Goal: Task Accomplishment & Management: Use online tool/utility

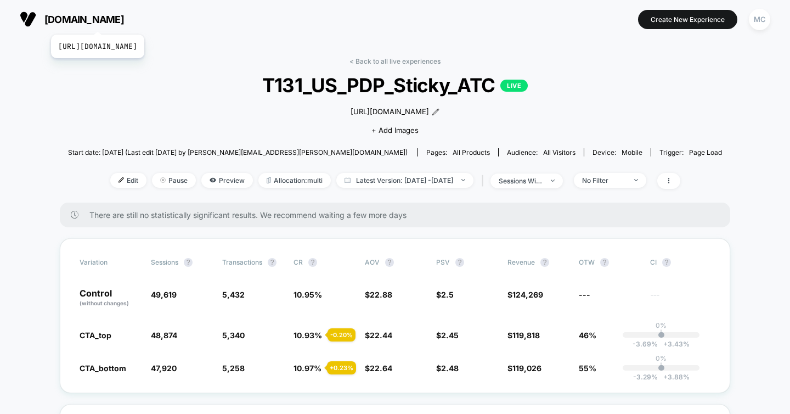
click at [122, 20] on span "[DOMAIN_NAME]" at bounding box center [84, 20] width 80 height 12
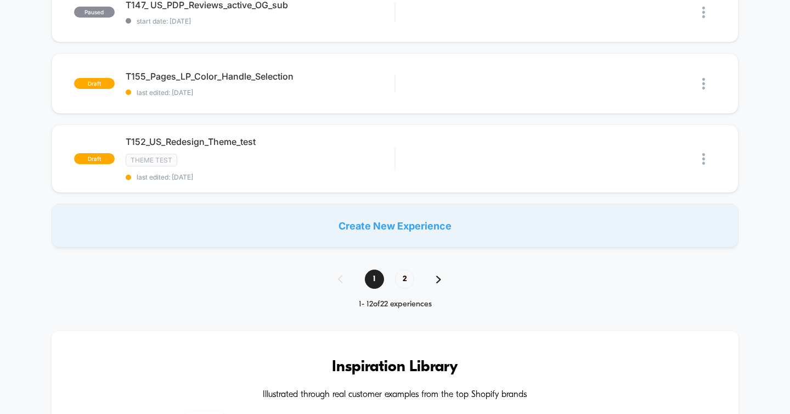
scroll to position [793, 0]
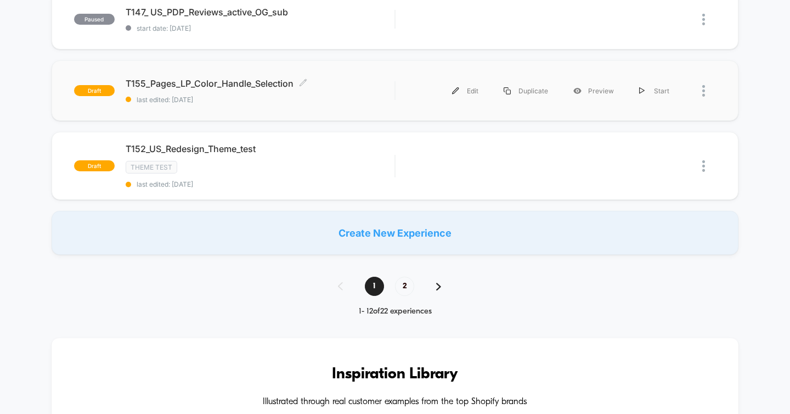
click at [230, 95] on span "last edited: [DATE]" at bounding box center [260, 99] width 269 height 8
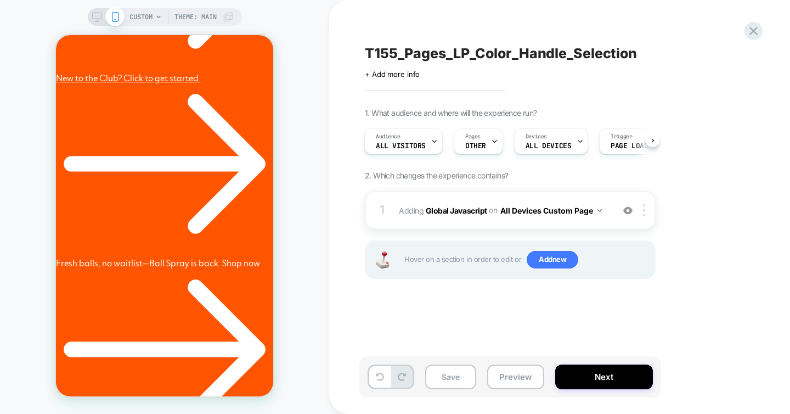
click at [523, 316] on div "T155_Pages_LP_Color_Handle_Selection Click to edit experience details + Add mor…" at bounding box center [564, 207] width 411 height 392
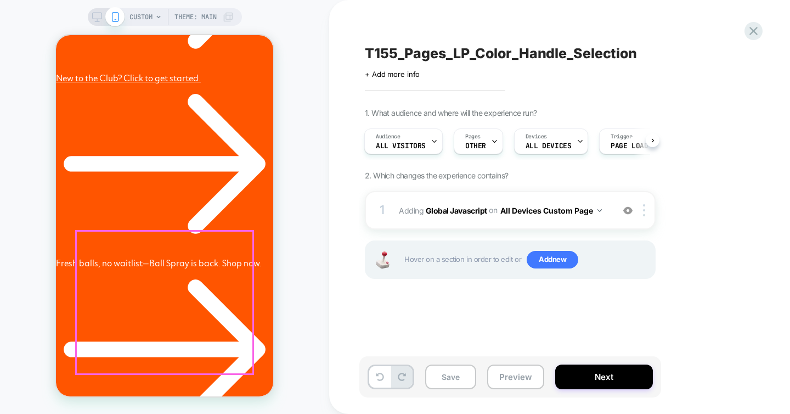
scroll to position [0, 170]
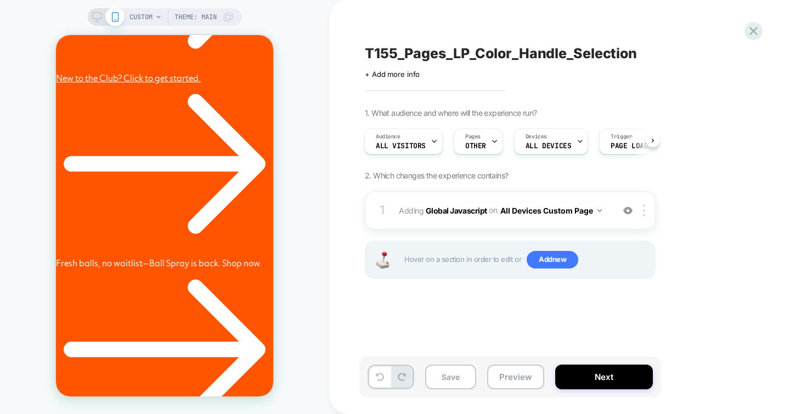
drag, startPoint x: 372, startPoint y: 332, endPoint x: 367, endPoint y: 335, distance: 5.9
click at [372, 332] on div "T155_Pages_LP_Color_Handle_Selection Click to edit experience details + Add mor…" at bounding box center [564, 207] width 411 height 392
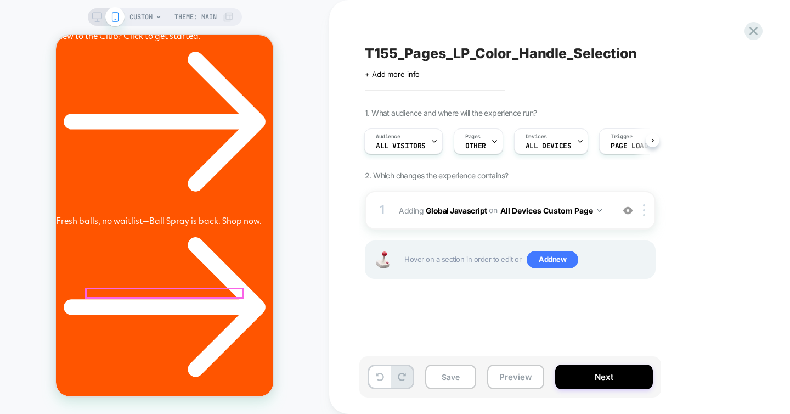
scroll to position [267, 0]
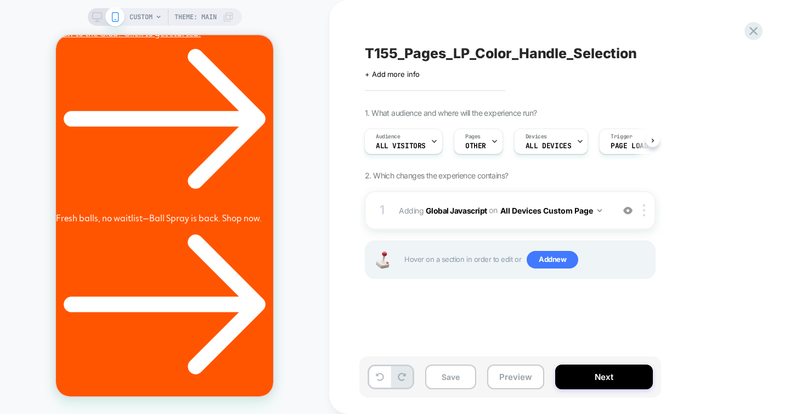
click at [394, 330] on div "T155_Pages_LP_Color_Handle_Selection Click to edit experience details + Add mor…" at bounding box center [564, 207] width 411 height 392
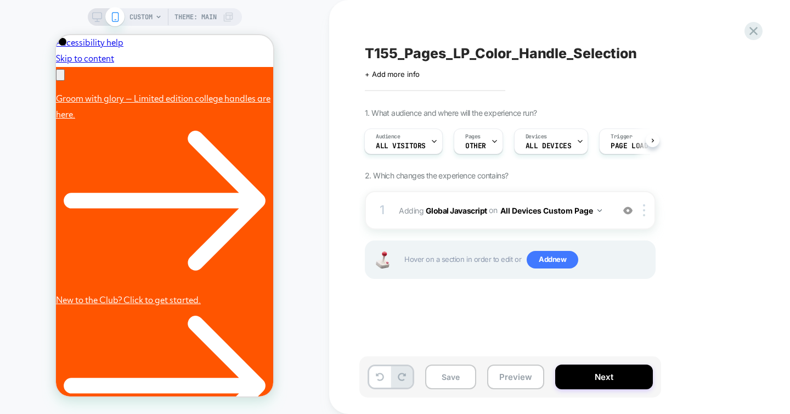
scroll to position [0, 0]
click at [383, 330] on div "T155_Pages_LP_Color_Handle_Selection Click to edit experience details + Add mor…" at bounding box center [564, 207] width 411 height 392
click at [405, 352] on div "T155_Pages_LP_Color_Handle_Selection Click to edit experience details + Add mor…" at bounding box center [564, 207] width 411 height 392
click at [503, 377] on button "Preview" at bounding box center [515, 376] width 57 height 25
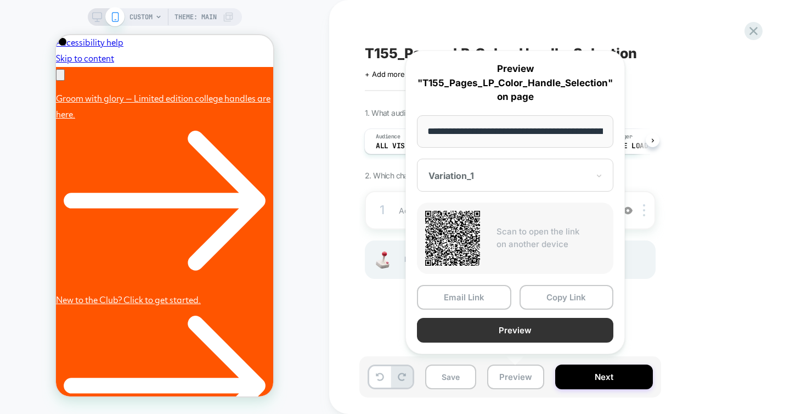
click at [512, 329] on button "Preview" at bounding box center [515, 330] width 196 height 25
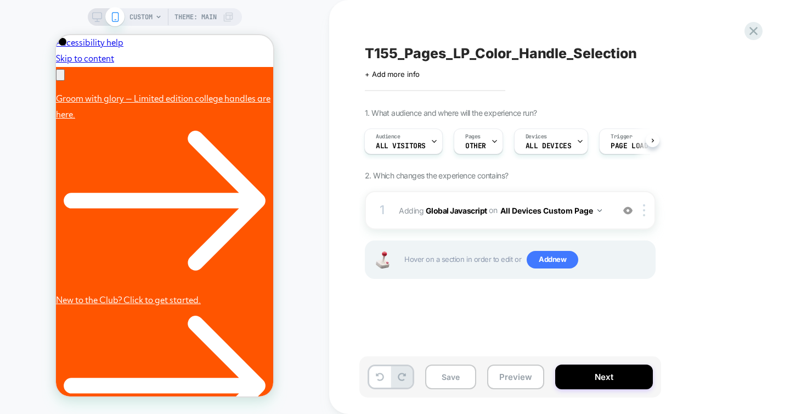
scroll to position [0, 340]
drag, startPoint x: 508, startPoint y: 373, endPoint x: 499, endPoint y: 369, distance: 9.8
click at [508, 373] on button "Preview" at bounding box center [515, 376] width 57 height 25
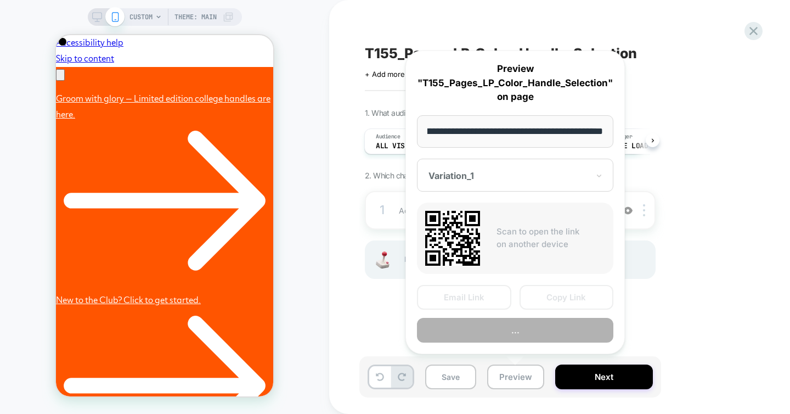
scroll to position [0, 0]
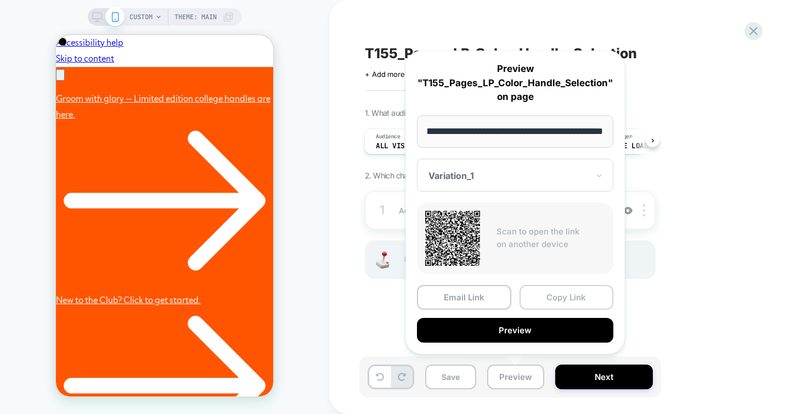
click at [556, 295] on button "Copy Link" at bounding box center [567, 297] width 94 height 25
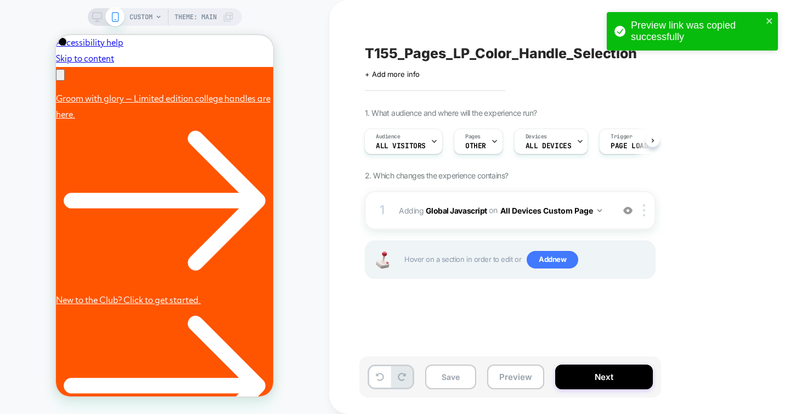
scroll to position [0, 170]
click at [468, 329] on div "T155_Pages_LP_Color_Handle_Selection Click to edit experience details + Add mor…" at bounding box center [564, 207] width 411 height 392
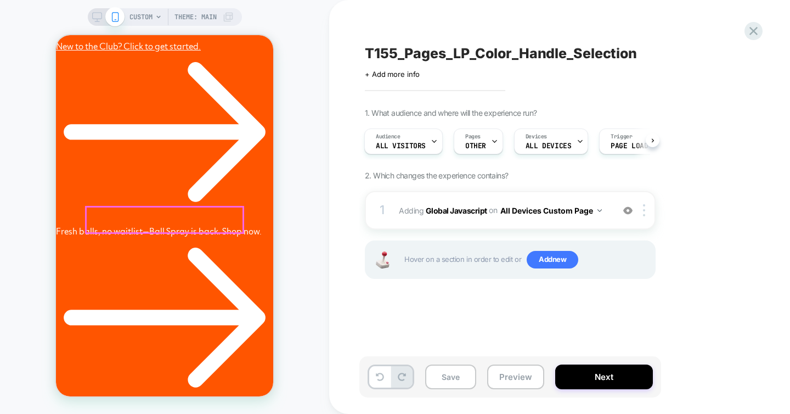
scroll to position [0, 0]
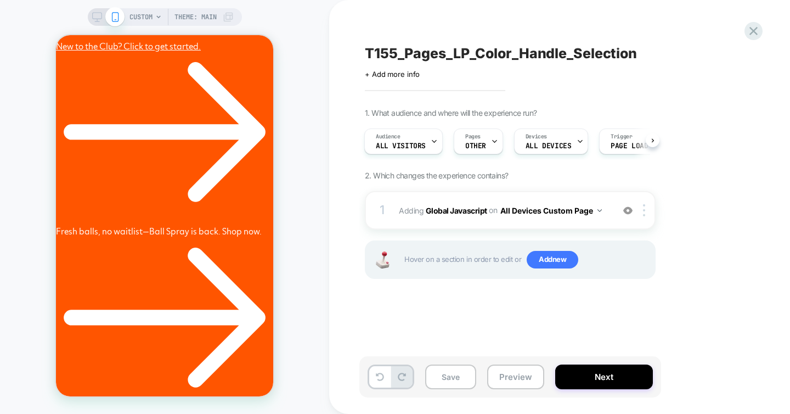
drag, startPoint x: 486, startPoint y: 325, endPoint x: 561, endPoint y: 342, distance: 77.2
click at [486, 325] on div "T155_Pages_LP_Color_Handle_Selection Click to edit experience details + Add mor…" at bounding box center [564, 207] width 411 height 392
drag, startPoint x: 398, startPoint y: 315, endPoint x: 368, endPoint y: 314, distance: 30.7
click at [398, 315] on div "T155_Pages_LP_Color_Handle_Selection Click to edit experience details + Add mor…" at bounding box center [564, 207] width 411 height 392
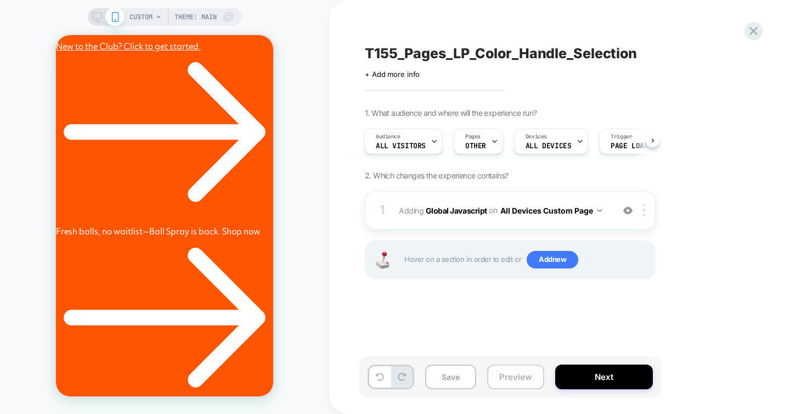
click at [504, 377] on button "Preview" at bounding box center [515, 376] width 57 height 25
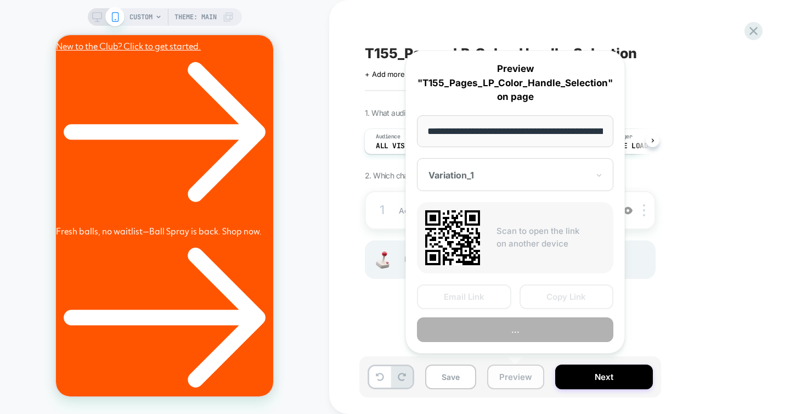
scroll to position [0, 242]
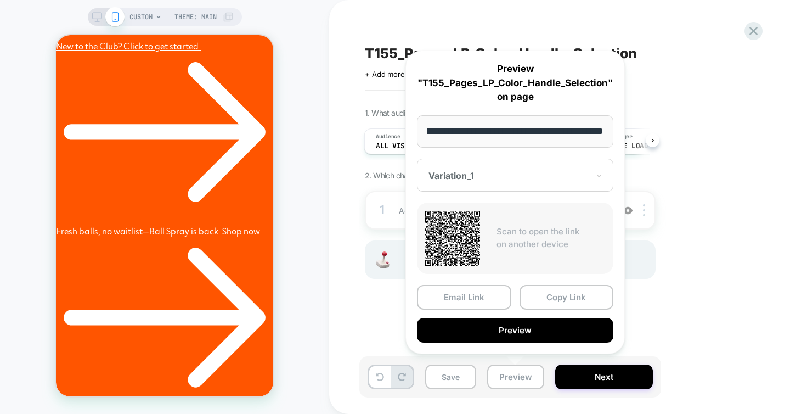
click at [710, 297] on div "1. What audience and where will the experience run? Audience All Visitors Pages…" at bounding box center [565, 207] width 401 height 198
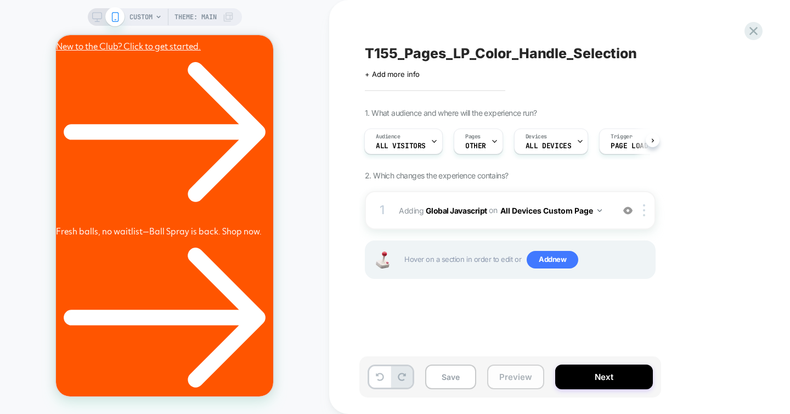
click at [512, 383] on button "Preview" at bounding box center [515, 376] width 57 height 25
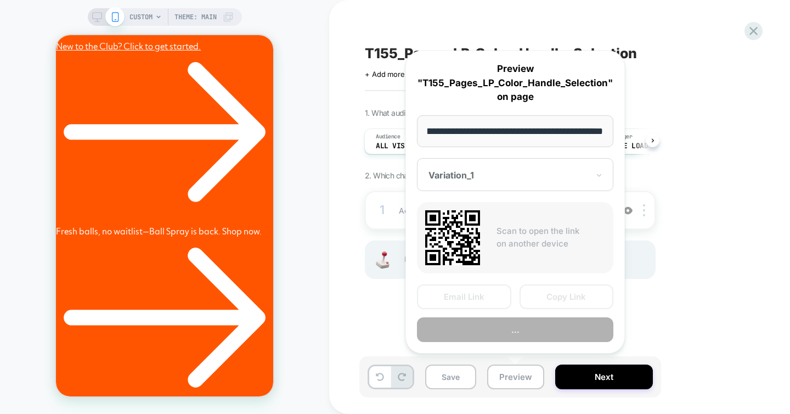
scroll to position [0, 340]
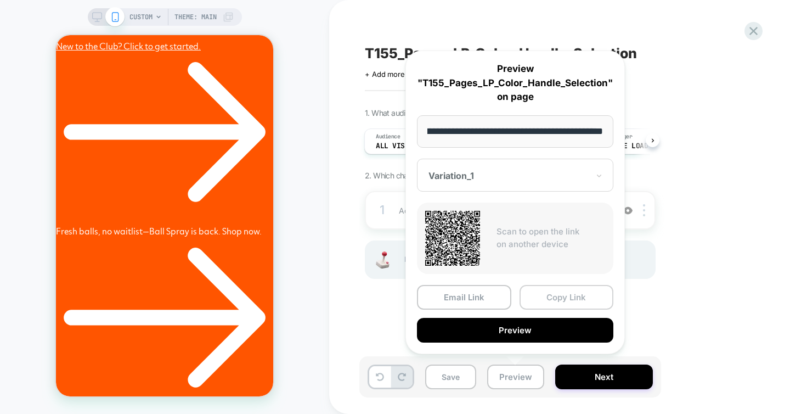
click at [560, 296] on button "Copy Link" at bounding box center [567, 297] width 94 height 25
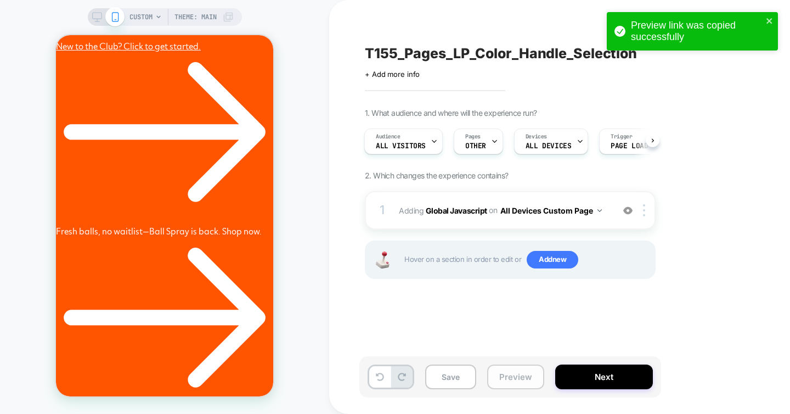
click at [512, 366] on button "Preview" at bounding box center [515, 376] width 57 height 25
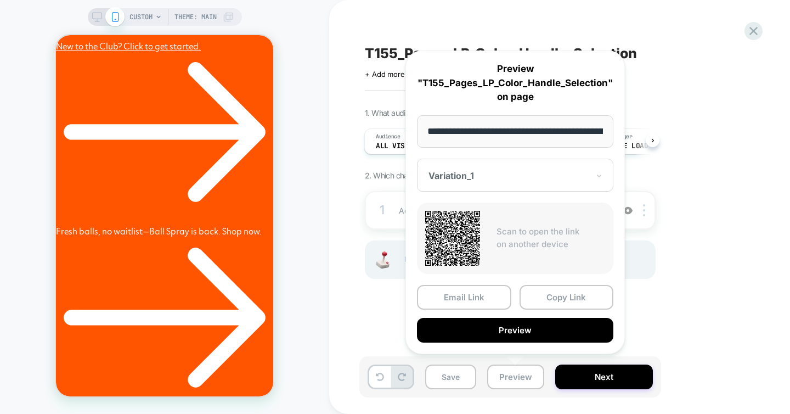
scroll to position [0, 170]
drag, startPoint x: 739, startPoint y: 288, endPoint x: 740, endPoint y: 311, distance: 22.5
click at [739, 288] on div "1. What audience and where will the experience run? Audience All Visitors Pages…" at bounding box center [565, 207] width 401 height 198
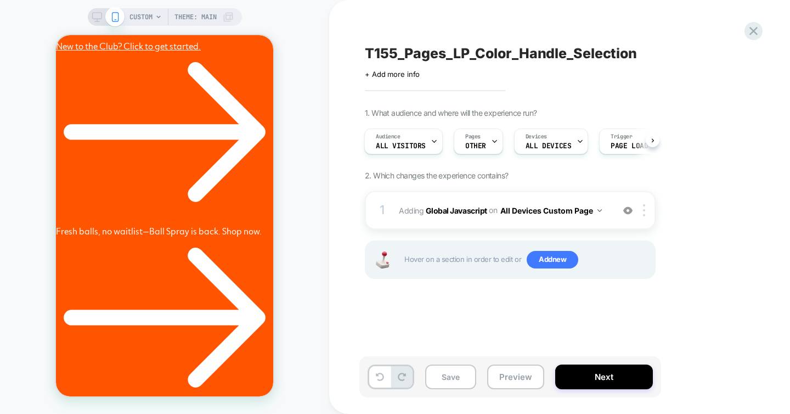
click at [757, 334] on div "T155_Pages_LP_Color_Handle_Selection Click to edit experience details + Add mor…" at bounding box center [564, 207] width 411 height 392
click at [500, 321] on div "T155_Pages_LP_Color_Handle_Selection Click to edit experience details + Add mor…" at bounding box center [564, 207] width 411 height 392
click at [508, 326] on div "T155_Pages_LP_Color_Handle_Selection Click to edit experience details + Add mor…" at bounding box center [564, 207] width 411 height 392
click at [492, 341] on div "T155_Pages_LP_Color_Handle_Selection Click to edit experience details + Add mor…" at bounding box center [564, 207] width 411 height 392
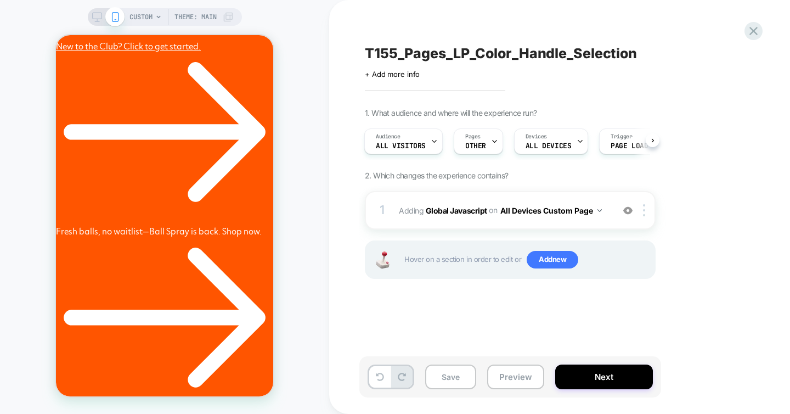
click at [542, 337] on div "T155_Pages_LP_Color_Handle_Selection Click to edit experience details + Add mor…" at bounding box center [564, 207] width 411 height 392
click at [608, 375] on button "Next" at bounding box center [604, 376] width 98 height 25
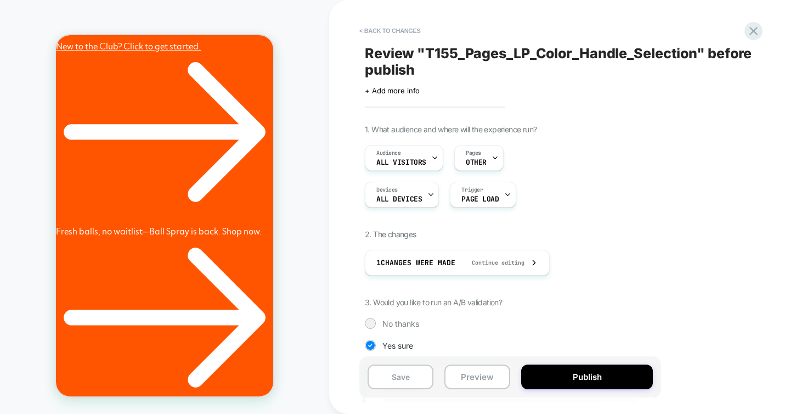
scroll to position [0, 1]
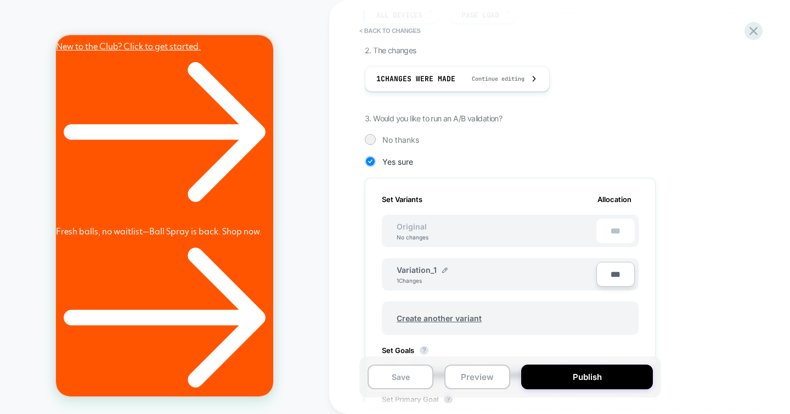
scroll to position [436, 0]
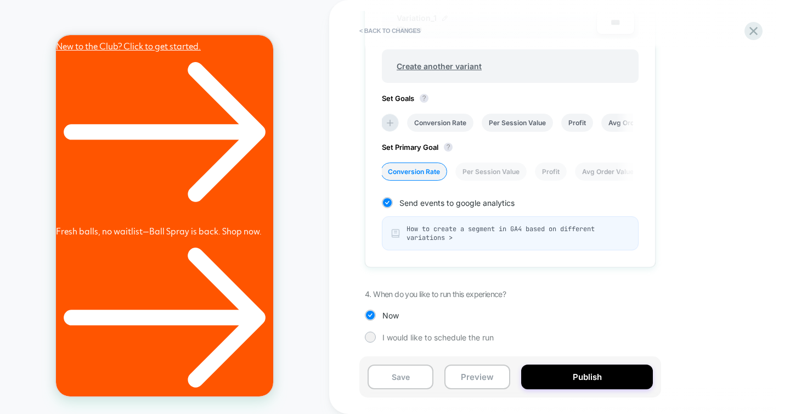
click at [730, 285] on div "1. What audience and where will the experience run? Audience All Visitors Pages…" at bounding box center [565, 24] width 401 height 670
click at [583, 376] on button "Publish" at bounding box center [587, 376] width 132 height 25
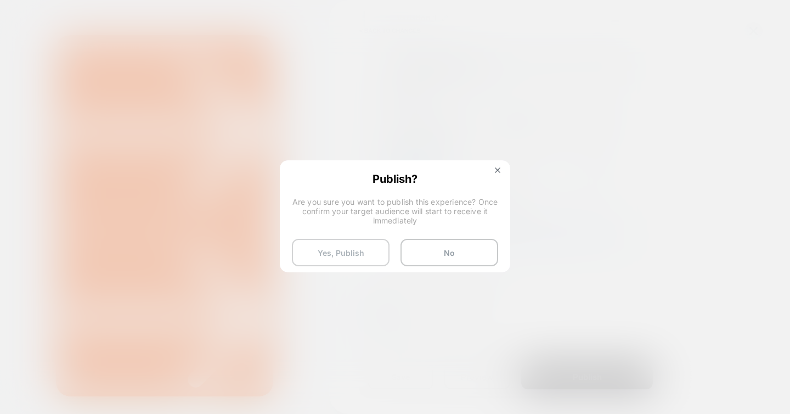
scroll to position [0, 170]
click at [329, 256] on button "Yes, Publish" at bounding box center [341, 252] width 98 height 27
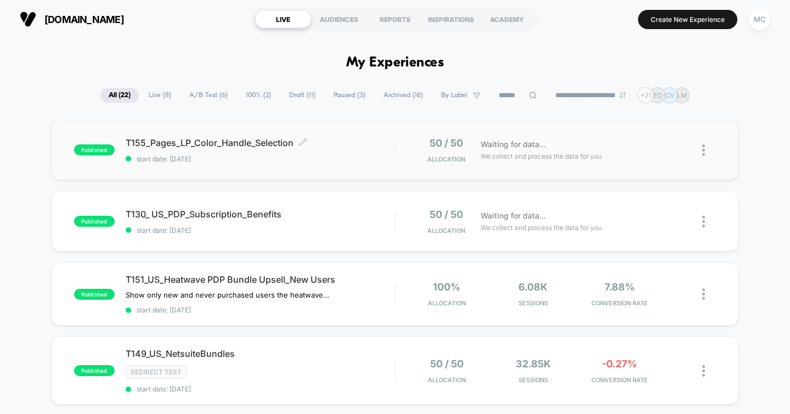
click at [250, 144] on span "T155_Pages_LP_Color_Handle_Selection Click to edit experience details" at bounding box center [260, 142] width 269 height 11
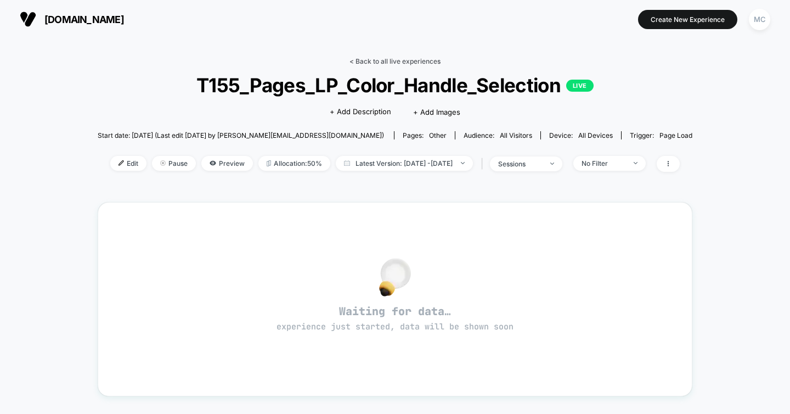
click at [399, 62] on link "< Back to all live experiences" at bounding box center [394, 61] width 91 height 8
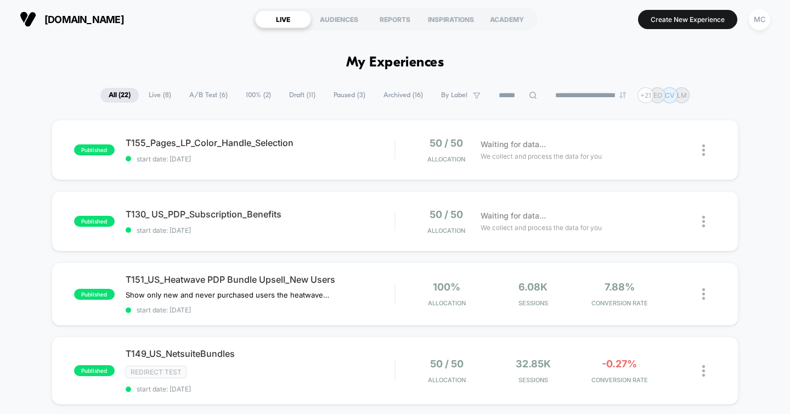
click at [189, 145] on span "T155_Pages_LP_Color_Handle_Selection Click to edit experience details" at bounding box center [260, 142] width 269 height 11
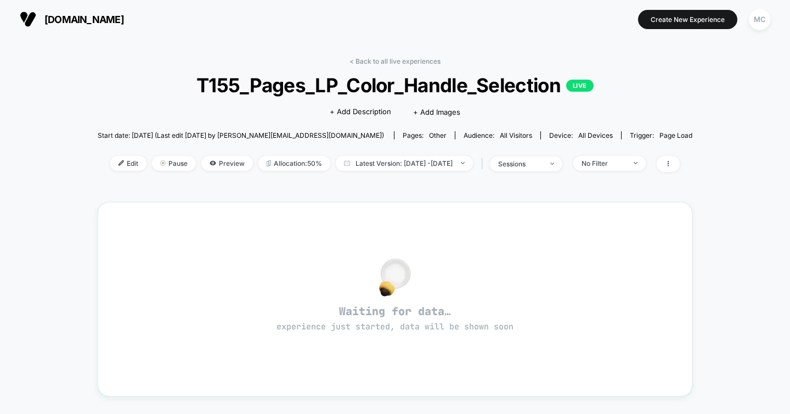
click at [130, 102] on div "< Back to all live experiences T155_Pages_LP_Color_Handle_Selection LIVE Click …" at bounding box center [395, 121] width 595 height 128
click at [116, 163] on span "Edit" at bounding box center [128, 163] width 36 height 15
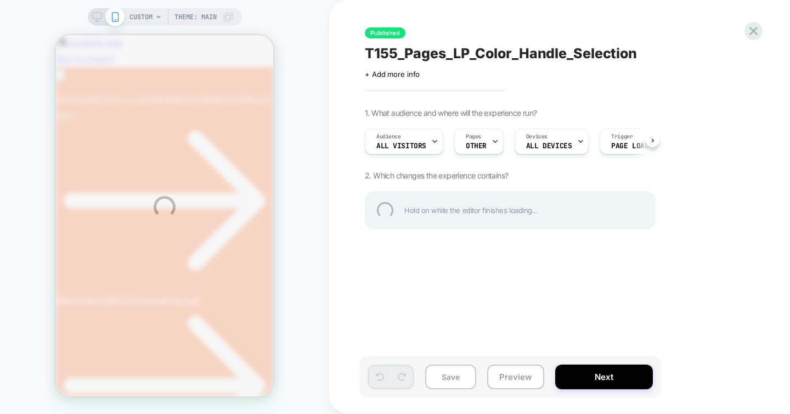
click at [679, 89] on div "CUSTOM Theme: MAIN Published T155_Pages_LP_Color_Handle_Selection Click to edit…" at bounding box center [395, 207] width 790 height 414
click at [719, 100] on div "CUSTOM Theme: MAIN Published T155_Pages_LP_Color_Handle_Selection Click to edit…" at bounding box center [395, 207] width 790 height 414
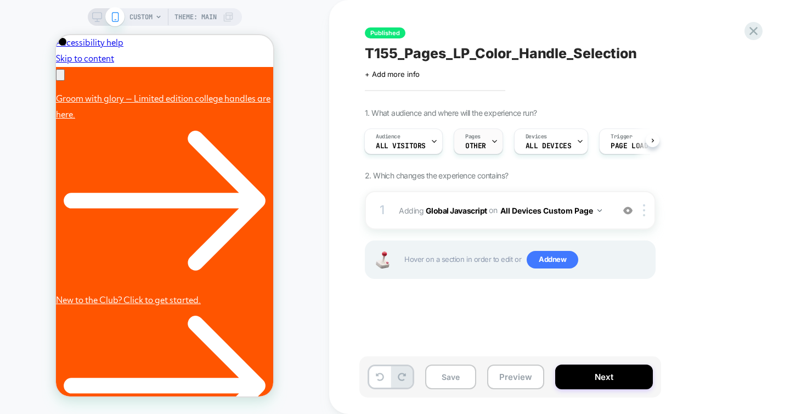
click at [491, 146] on div at bounding box center [494, 141] width 7 height 25
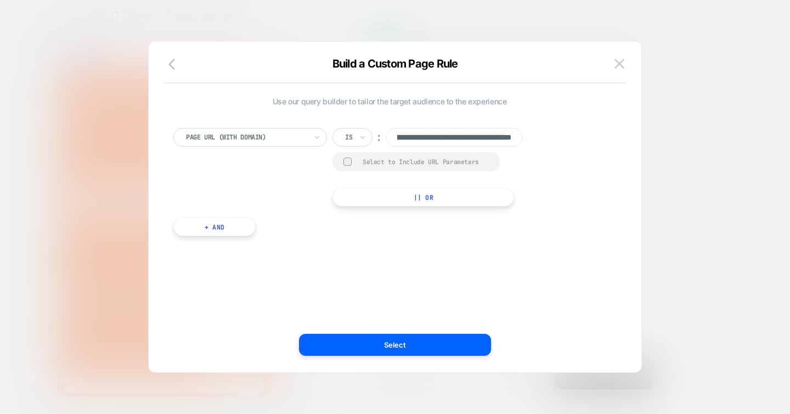
click at [751, 47] on div at bounding box center [395, 207] width 790 height 414
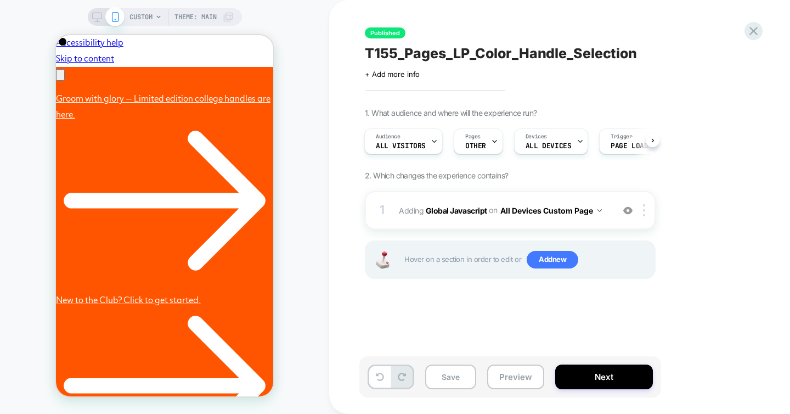
click at [730, 96] on div "Published T155_Pages_LP_Color_Handle_Selection Click to edit experience details…" at bounding box center [564, 207] width 411 height 392
click at [746, 99] on div "Published T155_Pages_LP_Color_Handle_Selection Click to edit experience details…" at bounding box center [564, 207] width 411 height 392
click at [741, 314] on div "Published T155_Pages_LP_Color_Handle_Selection Click to edit experience details…" at bounding box center [564, 207] width 411 height 392
click at [708, 229] on div "1. What audience and where will the experience run? Audience All Visitors Pages…" at bounding box center [565, 207] width 401 height 198
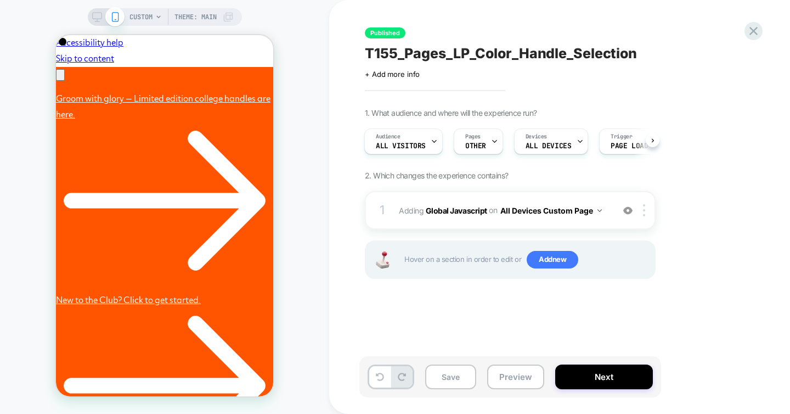
scroll to position [0, 2]
click at [653, 82] on div "Published T155_Pages_LP_Color_Handle_Selection Click to edit experience details…" at bounding box center [564, 207] width 411 height 392
click at [592, 335] on div "Published T155_Pages_LP_Color_Handle_Selection Click to edit experience details…" at bounding box center [564, 207] width 411 height 392
click at [752, 31] on icon at bounding box center [753, 31] width 8 height 8
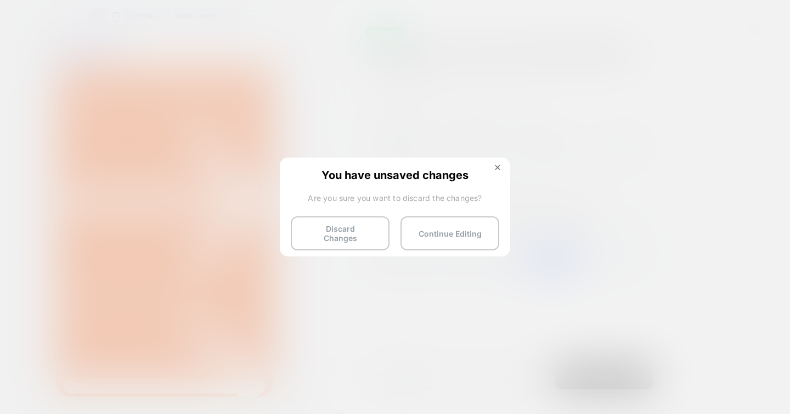
drag, startPoint x: 366, startPoint y: 230, endPoint x: 349, endPoint y: 236, distance: 18.0
click at [366, 230] on button "Discard Changes" at bounding box center [340, 233] width 99 height 34
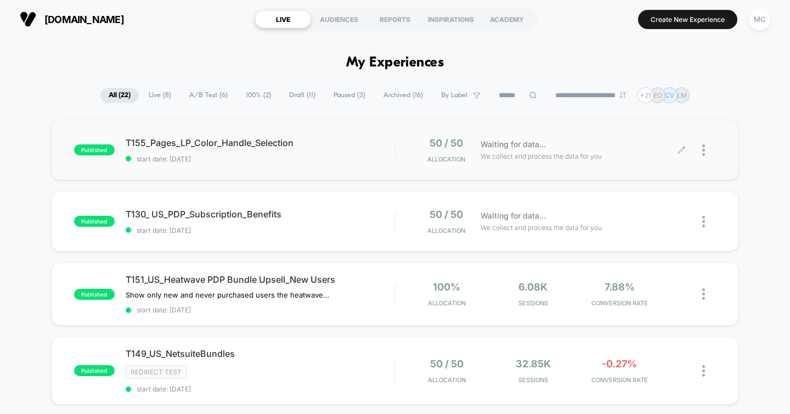
click at [707, 151] on div at bounding box center [709, 150] width 14 height 26
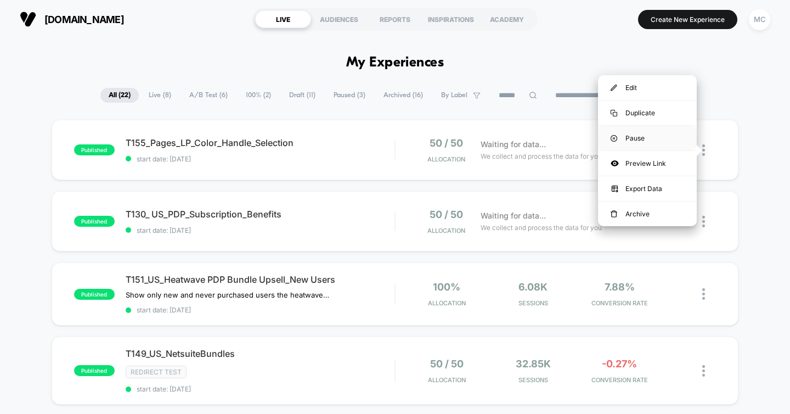
click at [651, 143] on div "Pause" at bounding box center [647, 138] width 99 height 25
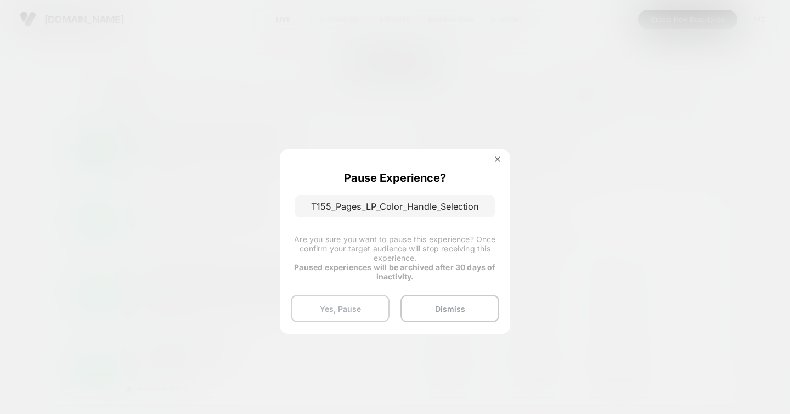
click at [359, 308] on button "Yes, Pause" at bounding box center [340, 308] width 99 height 27
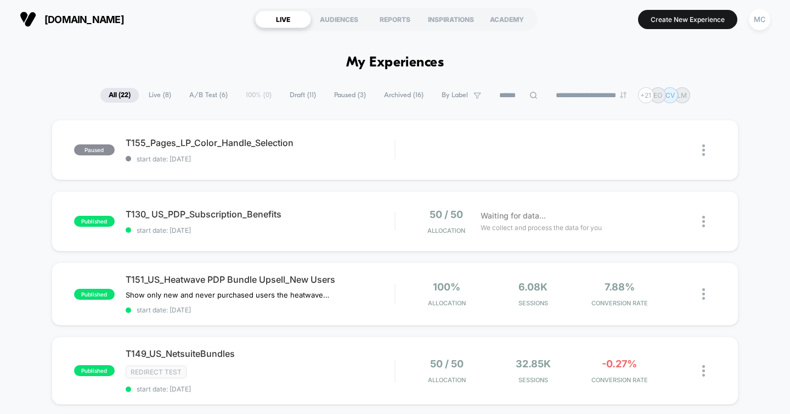
click at [474, 151] on div "Edit" at bounding box center [465, 150] width 52 height 25
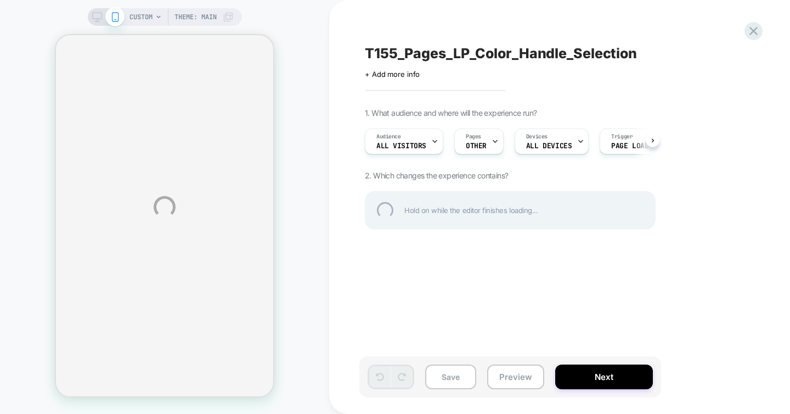
click at [487, 144] on div "CUSTOM Theme: MAIN T155_Pages_LP_Color_Handle_Selection Click to edit experienc…" at bounding box center [395, 207] width 790 height 414
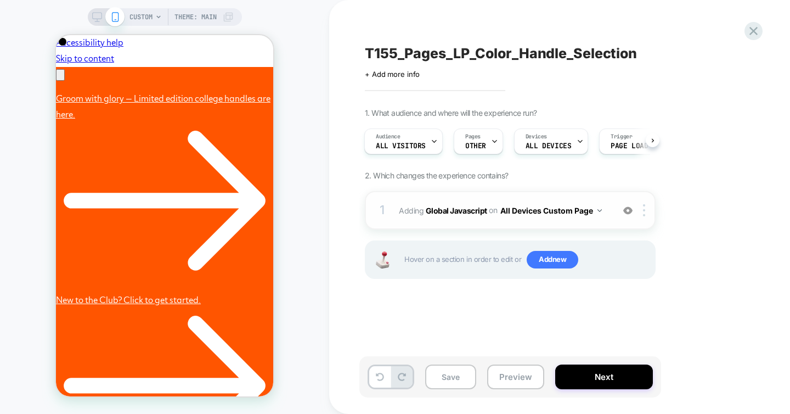
scroll to position [0, 340]
click at [600, 210] on img at bounding box center [599, 210] width 4 height 3
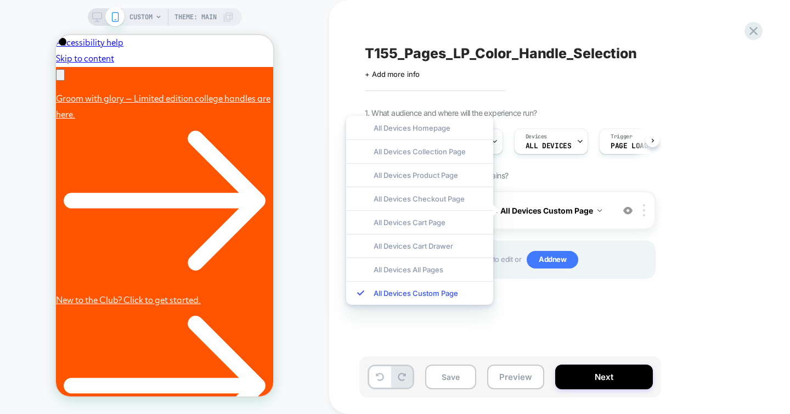
click at [600, 210] on img at bounding box center [599, 210] width 4 height 3
click at [724, 195] on div "1. What audience and where will the experience run? Audience All Visitors Pages…" at bounding box center [565, 207] width 401 height 198
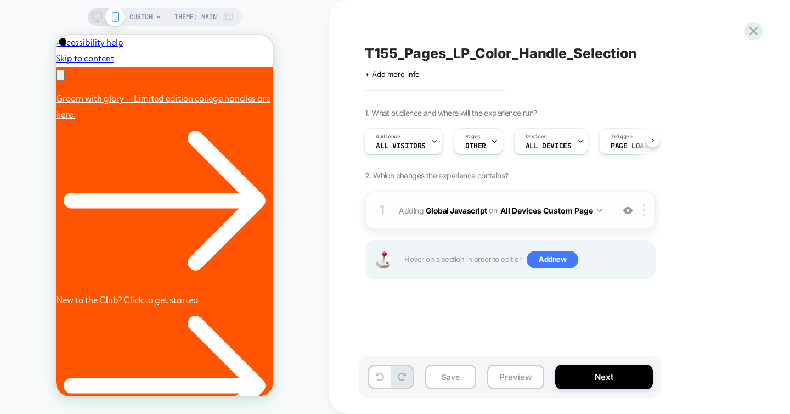
click at [473, 207] on b "Global Javascript" at bounding box center [456, 209] width 61 height 9
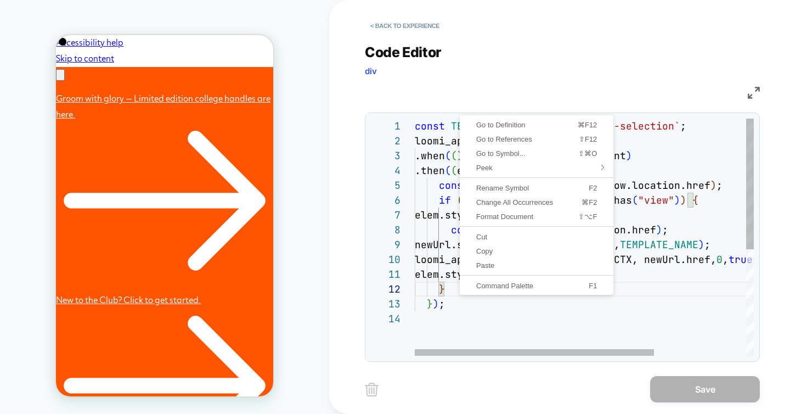
scroll to position [30, 30]
click at [454, 304] on div "const TEMPLATE_NAME = `8-dollar-set-selection` ; loomi_api .when ( ( ) => docum…" at bounding box center [650, 334] width 470 height 430
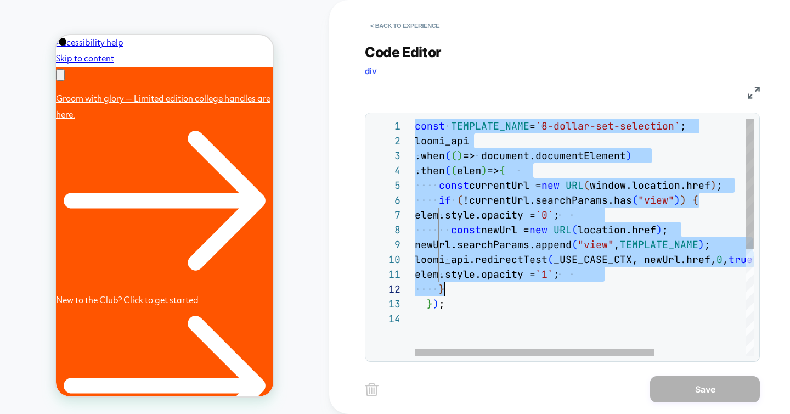
scroll to position [0, 30]
drag, startPoint x: 417, startPoint y: 126, endPoint x: 565, endPoint y: 286, distance: 218.2
click at [565, 286] on div "const TEMPLATE_NAME = `8-dollar-set-selection` ; loomi_api .when ( ( ) => docum…" at bounding box center [650, 334] width 470 height 430
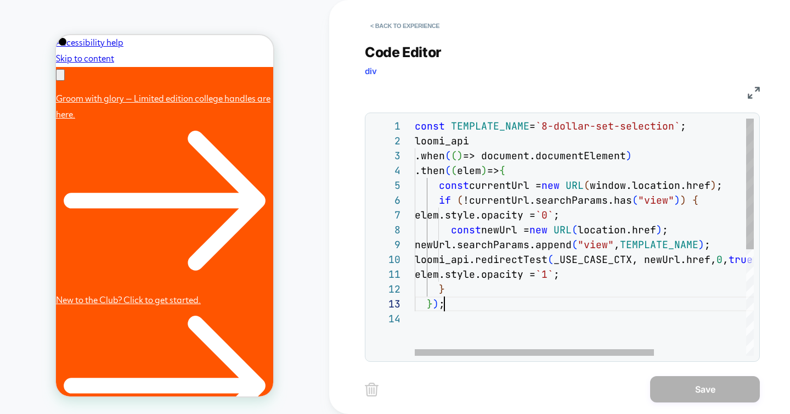
click at [553, 302] on div "const TEMPLATE_NAME = `8-dollar-set-selection` ; loomi_api .when ( ( ) => docum…" at bounding box center [650, 334] width 470 height 430
drag, startPoint x: 553, startPoint y: 122, endPoint x: 678, endPoint y: 126, distance: 125.7
click at [680, 125] on div "const TEMPLATE_NAME = `8-dollar-set-selection` ; loomi_api .when ( ( ) => docum…" at bounding box center [650, 334] width 470 height 430
click at [560, 295] on div "const TEMPLATE_NAME = `8-dollar-set-selection` ; loomi_api .when ( ( ) => docum…" at bounding box center [650, 334] width 470 height 430
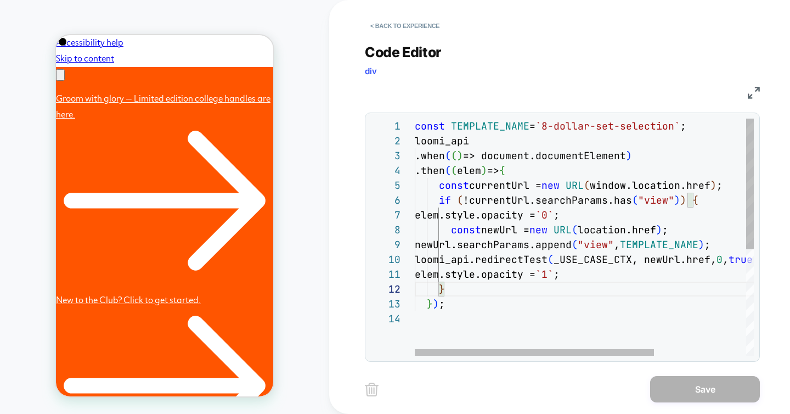
click at [535, 301] on div "const TEMPLATE_NAME = `8-dollar-set-selection` ; loomi_api .when ( ( ) => docum…" at bounding box center [650, 334] width 470 height 430
click at [491, 302] on div "const TEMPLATE_NAME = `8-dollar-set-selection` ; loomi_api .when ( ( ) => docum…" at bounding box center [650, 334] width 470 height 430
click at [519, 82] on div "JS" at bounding box center [562, 91] width 395 height 19
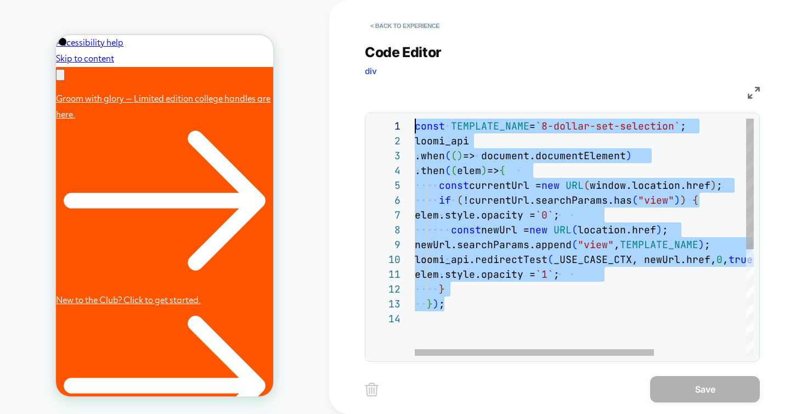
scroll to position [0, 0]
drag, startPoint x: 446, startPoint y: 306, endPoint x: 408, endPoint y: 119, distance: 191.0
click at [415, 119] on div "const TEMPLATE_NAME = `8-dollar-set-selection` ; loomi_api .when ( ( ) => docum…" at bounding box center [650, 334] width 470 height 430
click at [457, 307] on div "const TEMPLATE_NAME = `8-dollar-set-selection` ; loomi_api .when ( ( ) => docum…" at bounding box center [650, 334] width 470 height 430
drag, startPoint x: 446, startPoint y: 298, endPoint x: 388, endPoint y: 115, distance: 192.5
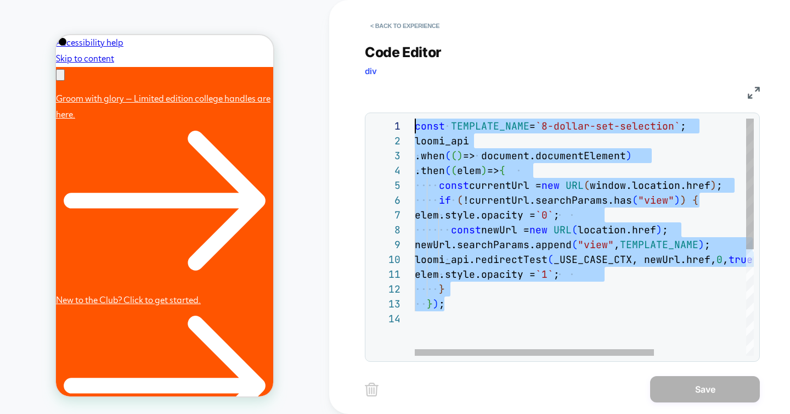
click at [415, 119] on div "const TEMPLATE_NAME = `8-dollar-set-selection` ; loomi_api .when ( ( ) => docum…" at bounding box center [650, 334] width 470 height 430
click at [531, 50] on div "Code Editor div" at bounding box center [562, 63] width 395 height 38
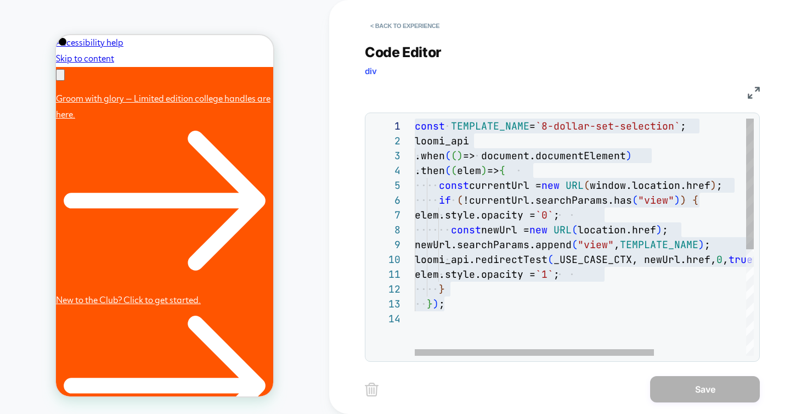
click at [560, 125] on div "const TEMPLATE_NAME = `8-dollar-set-selection` ; loomi_api .when ( ( ) => docum…" at bounding box center [650, 334] width 470 height 430
type textarea "**********"
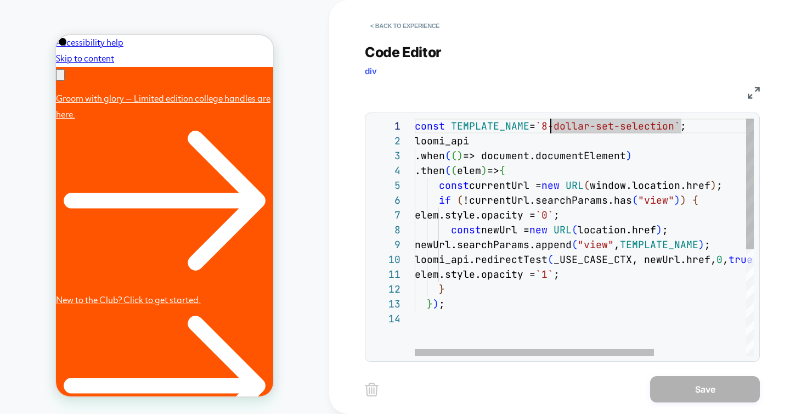
click at [549, 125] on div "const TEMPLATE_NAME = `8-dollar-set-selection` ; loomi_api .when ( ( ) => docum…" at bounding box center [650, 334] width 470 height 430
click at [549, 126] on div "const TEMPLATE_NAME = `8-dollar-set-selection` ; loomi_api .when ( ( ) => docum…" at bounding box center [650, 334] width 470 height 430
click at [550, 126] on div "const TEMPLATE_NAME = `8-dollar-set-selection` ; loomi_api .when ( ( ) => docum…" at bounding box center [650, 334] width 470 height 430
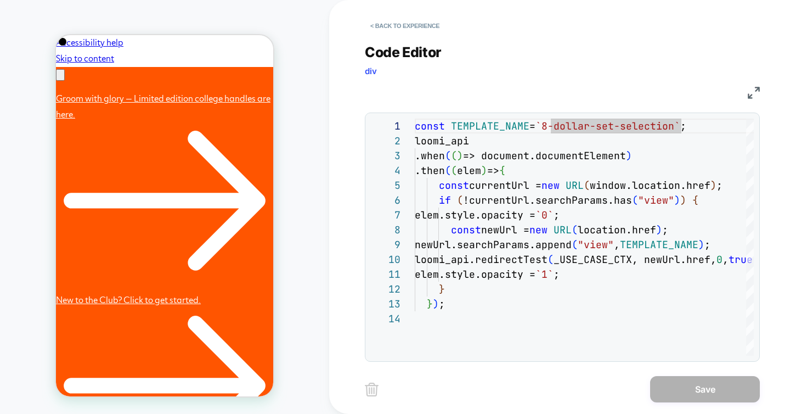
click at [519, 68] on div "Code Editor div" at bounding box center [562, 63] width 395 height 38
click at [518, 68] on div "Code Editor div" at bounding box center [562, 63] width 395 height 38
drag, startPoint x: 638, startPoint y: 129, endPoint x: 633, endPoint y: 126, distance: 5.9
click at [637, 129] on div "const TEMPLATE_NAME = `8-dollar-set-selection` ; loomi_api .when ( ( ) => docum…" at bounding box center [650, 334] width 470 height 430
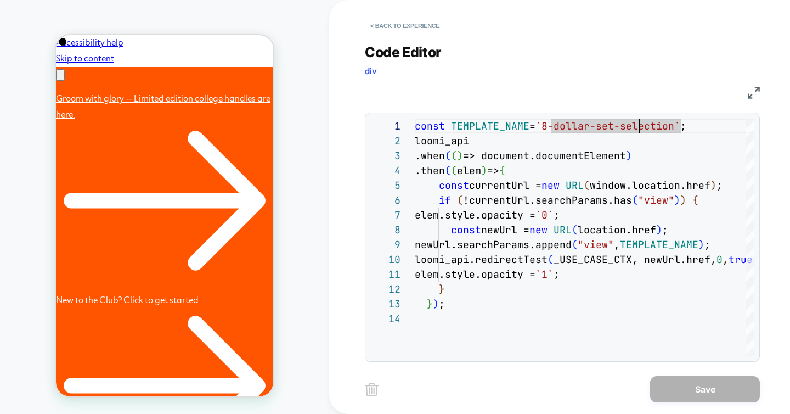
drag, startPoint x: 567, startPoint y: 60, endPoint x: 509, endPoint y: 28, distance: 66.3
click at [567, 60] on div "Code Editor div" at bounding box center [562, 63] width 395 height 38
drag, startPoint x: 534, startPoint y: 52, endPoint x: 497, endPoint y: 3, distance: 61.0
click at [533, 52] on div "Code Editor div" at bounding box center [562, 63] width 395 height 38
click at [548, 80] on div "Code Editor div" at bounding box center [562, 63] width 395 height 38
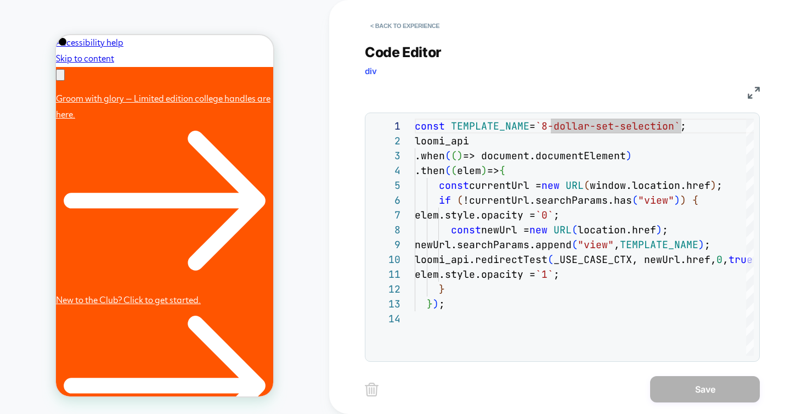
scroll to position [0, 340]
click at [558, 81] on div "Code Editor div" at bounding box center [562, 63] width 395 height 38
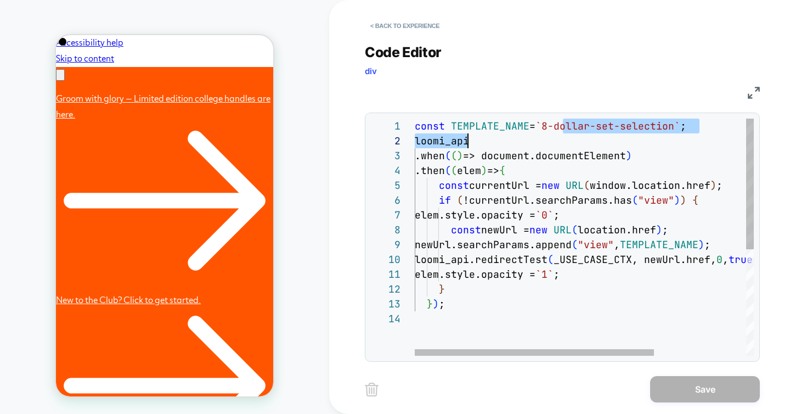
click at [564, 133] on div "const TEMPLATE_NAME = `8-dollar-set-selection` ; loomi_api .when ( ( ) => docum…" at bounding box center [650, 334] width 470 height 430
click at [543, 78] on div "Code Editor div" at bounding box center [562, 63] width 395 height 38
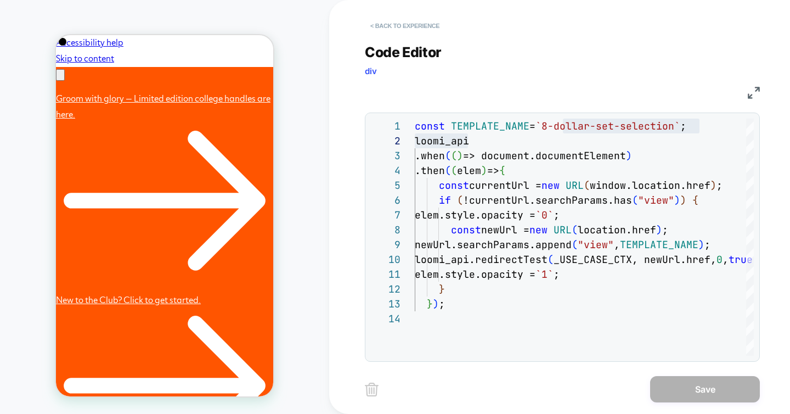
scroll to position [0, 0]
click at [525, 56] on div "Code Editor div" at bounding box center [562, 63] width 395 height 38
click at [508, 48] on div "Code Editor div" at bounding box center [562, 63] width 395 height 38
click at [425, 25] on button "< Back to experience" at bounding box center [405, 26] width 80 height 18
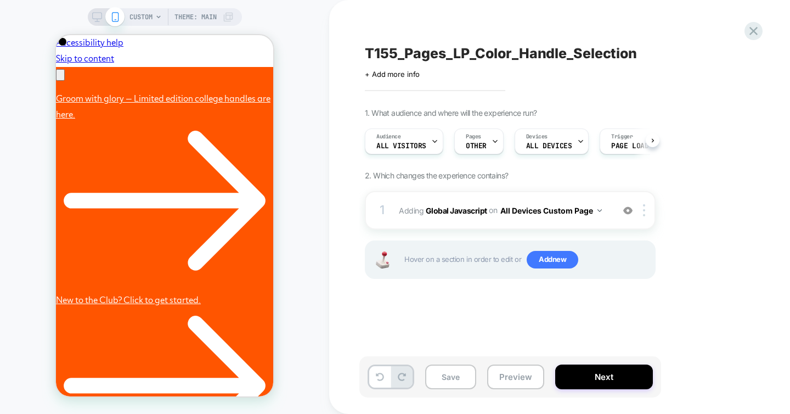
scroll to position [0, 1]
click at [727, 174] on div "1. What audience and where will the experience run? Audience All Visitors Pages…" at bounding box center [565, 207] width 401 height 198
click at [656, 138] on button at bounding box center [653, 140] width 14 height 14
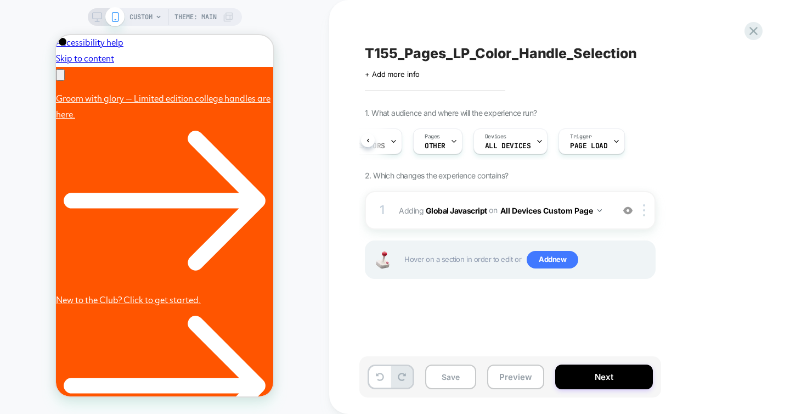
click at [751, 187] on div "1. What audience and where will the experience run? Audience All Visitors Pages…" at bounding box center [565, 207] width 401 height 198
click at [749, 32] on icon at bounding box center [753, 31] width 15 height 15
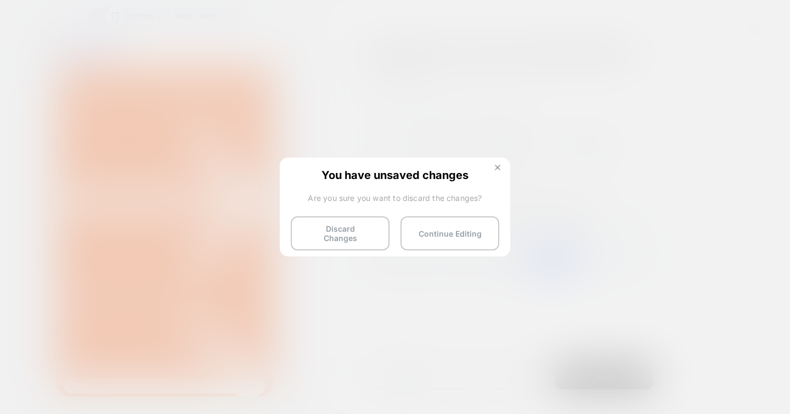
scroll to position [0, 170]
click at [498, 170] on button at bounding box center [498, 168] width 12 height 9
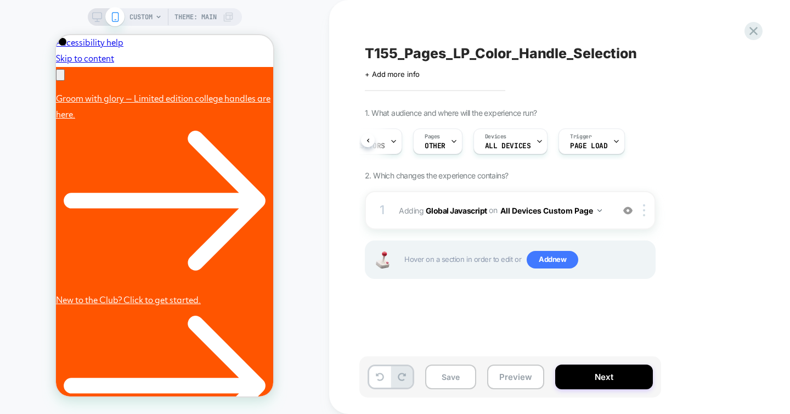
click at [732, 190] on div "1. What audience and where will the experience run? Audience All Visitors Pages…" at bounding box center [565, 207] width 401 height 198
click at [663, 303] on div "1. What audience and where will the experience run? Audience All Visitors Pages…" at bounding box center [565, 207] width 401 height 198
click at [667, 135] on div "1. What audience and where will the experience run? Audience All Visitors Pages…" at bounding box center [565, 207] width 401 height 198
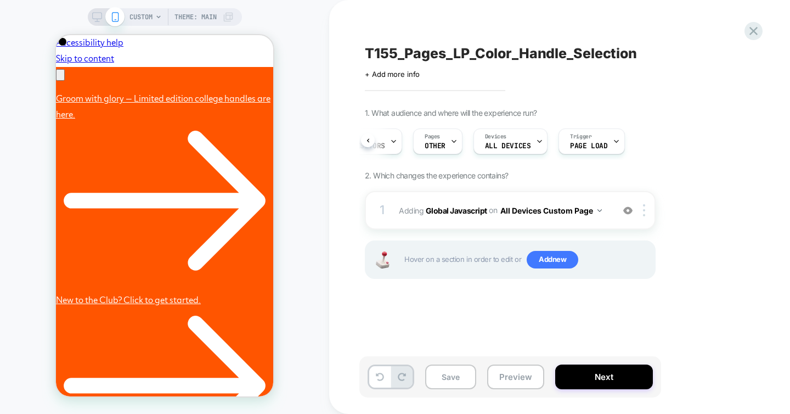
click at [694, 133] on div "1. What audience and where will the experience run? Audience All Visitors Pages…" at bounding box center [565, 207] width 401 height 198
click at [701, 156] on div "1. What audience and where will the experience run? Audience All Visitors Pages…" at bounding box center [565, 207] width 401 height 198
click at [691, 156] on div "1. What audience and where will the experience run? Audience All Visitors Pages…" at bounding box center [565, 207] width 401 height 198
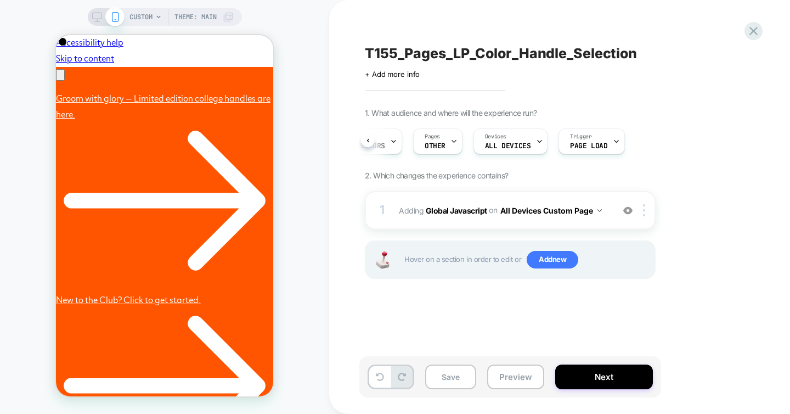
click at [418, 314] on div "T155_Pages_LP_Color_Handle_Selection Click to edit experience details + Add mor…" at bounding box center [564, 207] width 411 height 392
click at [425, 328] on div "T155_Pages_LP_Color_Handle_Selection Click to edit experience details + Add mor…" at bounding box center [564, 207] width 411 height 392
click at [653, 323] on div "T155_Pages_LP_Color_Handle_Selection Click to edit experience details + Add mor…" at bounding box center [564, 207] width 411 height 392
click at [540, 312] on div "T155_Pages_LP_Color_Handle_Selection Click to edit experience details + Add mor…" at bounding box center [564, 207] width 411 height 392
click at [667, 315] on div "T155_Pages_LP_Color_Handle_Selection Click to edit experience details + Add mor…" at bounding box center [564, 207] width 411 height 392
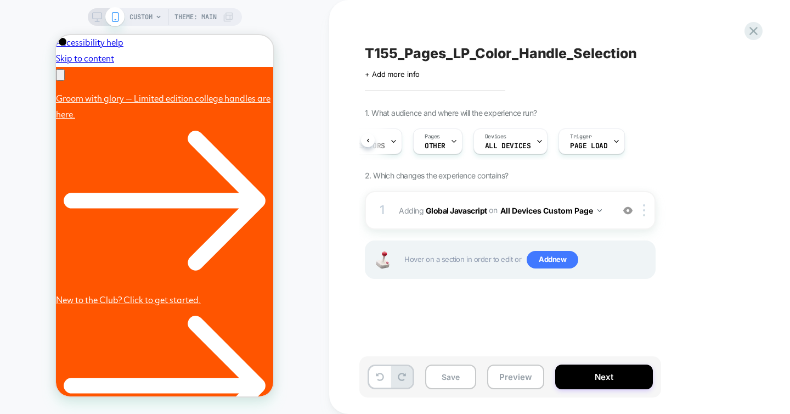
scroll to position [0, 170]
click at [431, 325] on div "T155_Pages_LP_Color_Handle_Selection Click to edit experience details + Add mor…" at bounding box center [564, 207] width 411 height 392
click at [370, 311] on div "T155_Pages_LP_Color_Handle_Selection Click to edit experience details + Add mor…" at bounding box center [564, 207] width 411 height 392
click at [638, 322] on div "T155_Pages_LP_Color_Handle_Selection Click to edit experience details + Add mor…" at bounding box center [564, 207] width 411 height 392
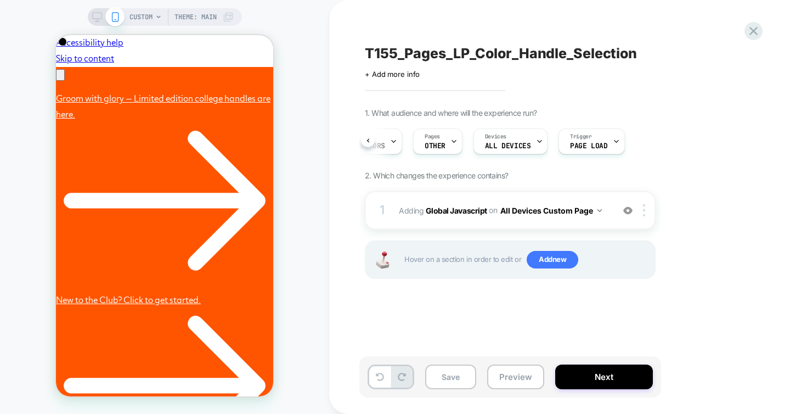
click at [438, 312] on div "T155_Pages_LP_Color_Handle_Selection Click to edit experience details + Add mor…" at bounding box center [564, 207] width 411 height 392
click at [399, 324] on div "T155_Pages_LP_Color_Handle_Selection Click to edit experience details + Add mor…" at bounding box center [564, 207] width 411 height 392
click at [359, 319] on div "T155_Pages_LP_Color_Handle_Selection Click to edit experience details + Add mor…" at bounding box center [564, 207] width 411 height 392
click at [359, 318] on div "T155_Pages_LP_Color_Handle_Selection Click to edit experience details + Add mor…" at bounding box center [564, 207] width 411 height 392
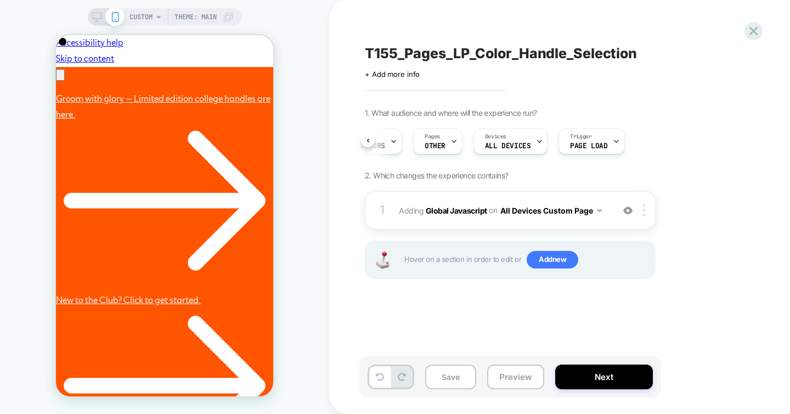
click at [343, 29] on div "T155_Pages_LP_Color_Handle_Selection Click to edit experience details + Add mor…" at bounding box center [570, 207] width 483 height 414
drag, startPoint x: 344, startPoint y: 30, endPoint x: 675, endPoint y: 319, distance: 439.8
click at [675, 319] on div "T155_Pages_LP_Color_Handle_Selection Click to edit experience details + Add mor…" at bounding box center [570, 207] width 483 height 414
drag, startPoint x: 678, startPoint y: 330, endPoint x: 672, endPoint y: 340, distance: 11.6
click at [672, 340] on div "T155_Pages_LP_Color_Handle_Selection Click to edit experience details + Add mor…" at bounding box center [564, 207] width 411 height 392
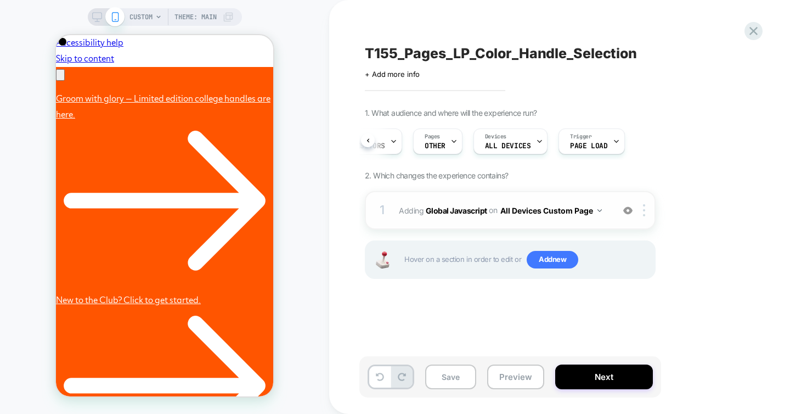
scroll to position [0, 170]
drag, startPoint x: 673, startPoint y: 339, endPoint x: 366, endPoint y: 42, distance: 427.2
click at [368, 45] on div "T155_Pages_LP_Color_Handle_Selection Click to edit experience details + Add mor…" at bounding box center [564, 207] width 411 height 392
click at [354, 22] on div "T155_Pages_LP_Color_Handle_Selection Click to edit experience details + Add mor…" at bounding box center [570, 207] width 483 height 414
drag, startPoint x: 356, startPoint y: 24, endPoint x: 694, endPoint y: 361, distance: 478.0
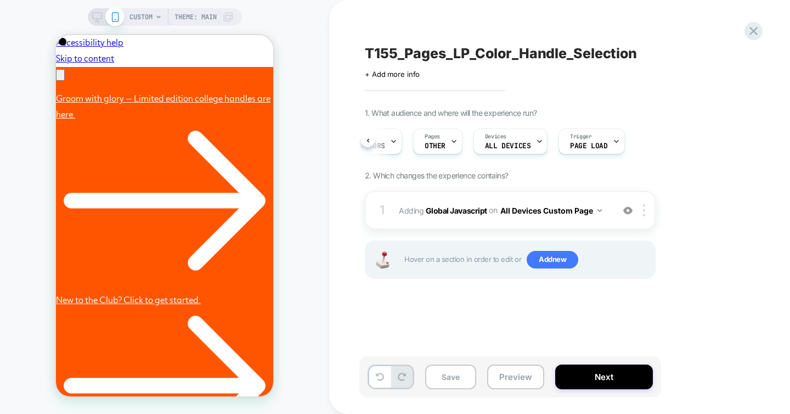
click at [664, 297] on div "T155_Pages_LP_Color_Handle_Selection Click to edit experience details + Add mor…" at bounding box center [570, 207] width 483 height 414
click at [695, 362] on div "Save Preview Next" at bounding box center [570, 382] width 411 height 52
click at [668, 346] on div "T155_Pages_LP_Color_Handle_Selection Click to edit experience details + Add mor…" at bounding box center [564, 207] width 411 height 392
drag, startPoint x: 448, startPoint y: 318, endPoint x: 444, endPoint y: 323, distance: 6.6
click at [444, 323] on div "T155_Pages_LP_Color_Handle_Selection Click to edit experience details + Add mor…" at bounding box center [564, 207] width 411 height 392
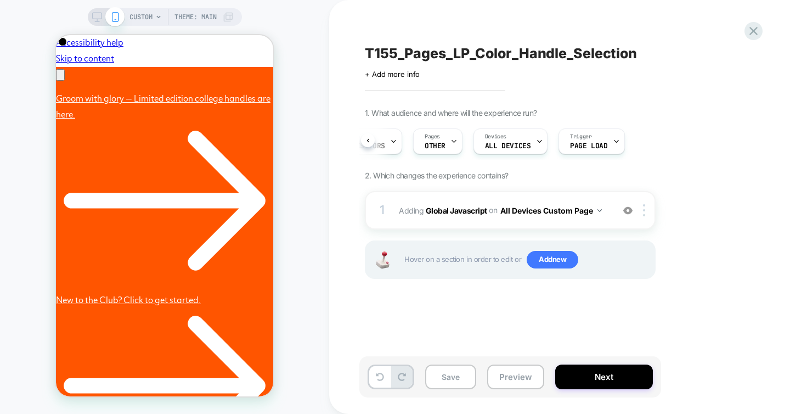
scroll to position [0, 340]
drag, startPoint x: 715, startPoint y: 331, endPoint x: 357, endPoint y: 20, distance: 474.9
click at [372, 34] on div "T155_Pages_LP_Color_Handle_Selection Click to edit experience details + Add mor…" at bounding box center [564, 207] width 411 height 392
drag, startPoint x: 355, startPoint y: 16, endPoint x: 723, endPoint y: 326, distance: 480.5
click at [723, 326] on div "T155_Pages_LP_Color_Handle_Selection Click to edit experience details + Add mor…" at bounding box center [570, 207] width 483 height 414
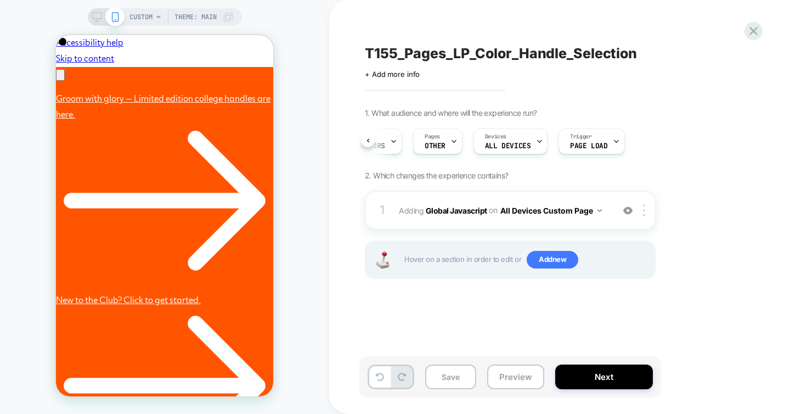
click at [745, 345] on div "T155_Pages_LP_Color_Handle_Selection Click to edit experience details + Add mor…" at bounding box center [564, 207] width 411 height 392
click at [706, 346] on div "T155_Pages_LP_Color_Handle_Selection Click to edit experience details + Add mor…" at bounding box center [564, 207] width 411 height 392
click at [717, 353] on div "T155_Pages_LP_Color_Handle_Selection Click to edit experience details + Add mor…" at bounding box center [564, 207] width 411 height 392
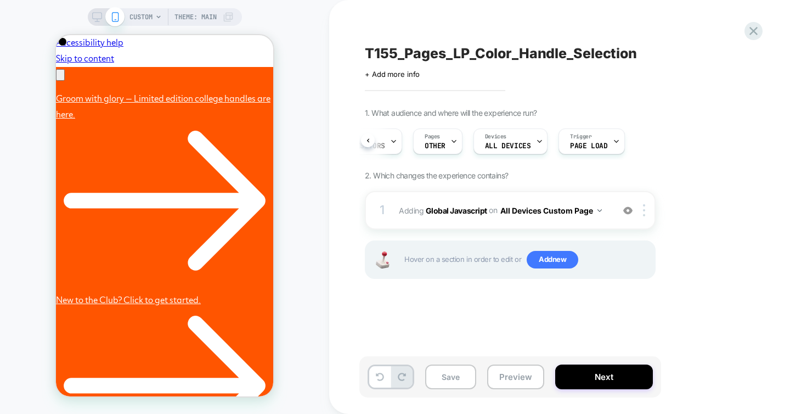
click at [703, 337] on div "T155_Pages_LP_Color_Handle_Selection Click to edit experience details + Add mor…" at bounding box center [564, 207] width 411 height 392
click at [455, 315] on div "T155_Pages_LP_Color_Handle_Selection Click to edit experience details + Add mor…" at bounding box center [564, 207] width 411 height 392
click at [358, 323] on div "T155_Pages_LP_Color_Handle_Selection Click to edit experience details + Add mor…" at bounding box center [570, 207] width 483 height 414
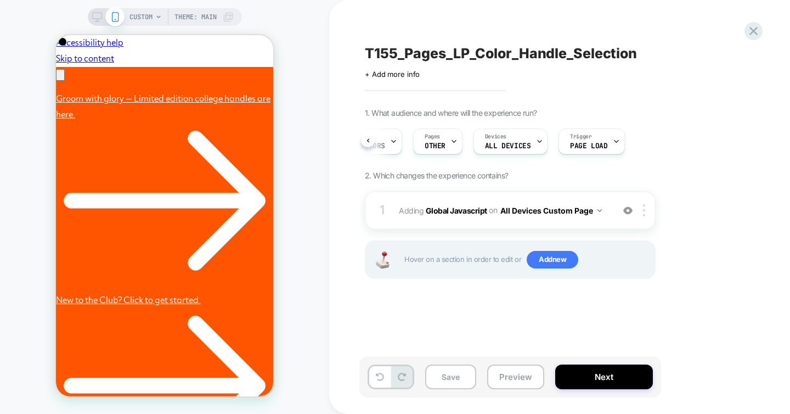
click at [396, 318] on div "T155_Pages_LP_Color_Handle_Selection Click to edit experience details + Add mor…" at bounding box center [564, 207] width 411 height 392
click at [674, 330] on div "T155_Pages_LP_Color_Handle_Selection Click to edit experience details + Add mor…" at bounding box center [564, 207] width 411 height 392
click at [673, 328] on div "T155_Pages_LP_Color_Handle_Selection Click to edit experience details + Add mor…" at bounding box center [564, 207] width 411 height 392
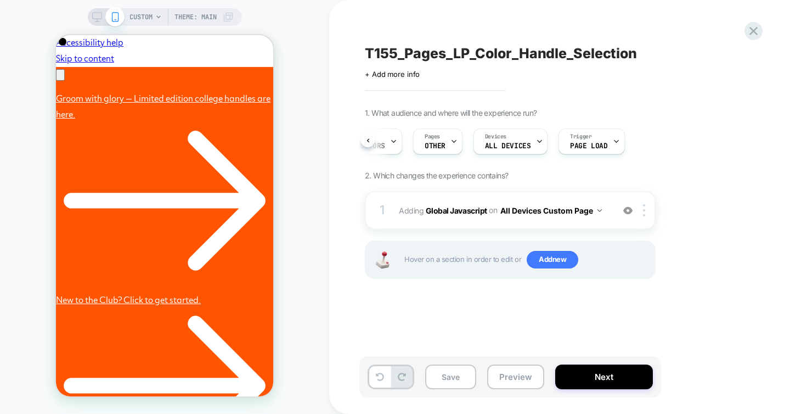
click at [666, 342] on div "T155_Pages_LP_Color_Handle_Selection Click to edit experience details + Add mor…" at bounding box center [564, 207] width 411 height 392
click at [629, 319] on div "T155_Pages_LP_Color_Handle_Selection Click to edit experience details + Add mor…" at bounding box center [564, 207] width 411 height 392
click at [623, 319] on div "T155_Pages_LP_Color_Handle_Selection Click to edit experience details + Add mor…" at bounding box center [564, 207] width 411 height 392
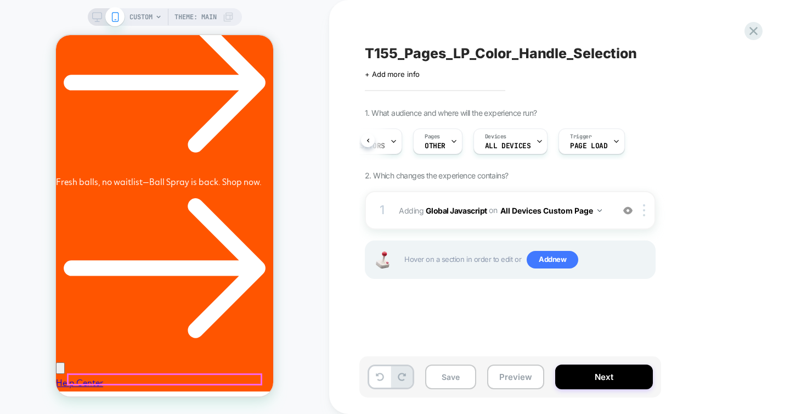
scroll to position [342, 0]
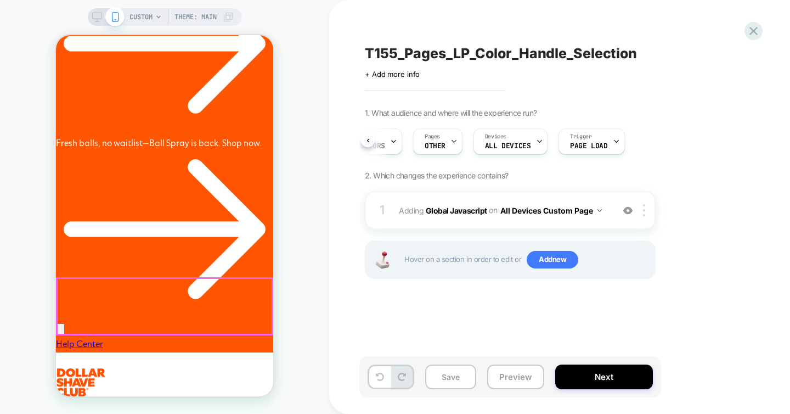
scroll to position [0, 170]
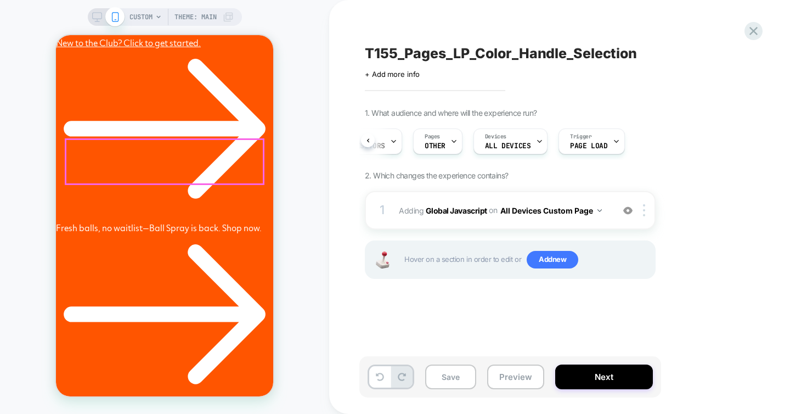
scroll to position [255, 0]
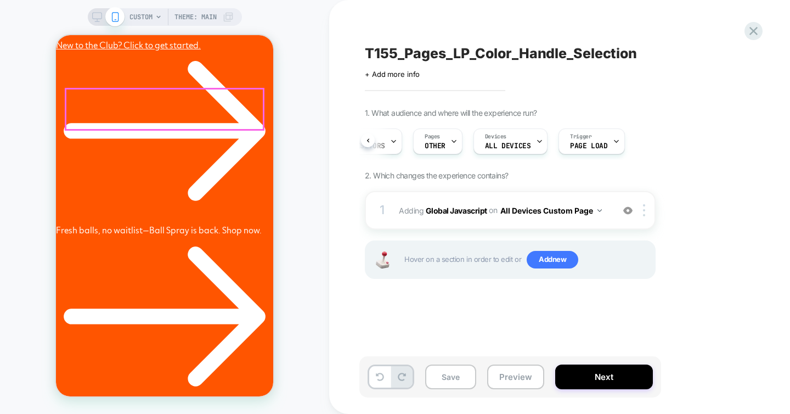
scroll to position [0, 340]
